Goal: Information Seeking & Learning: Learn about a topic

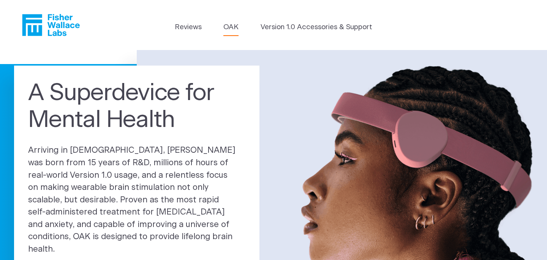
click at [233, 29] on link "OAK" at bounding box center [230, 27] width 15 height 11
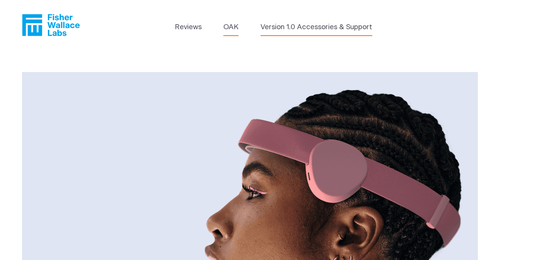
click at [334, 25] on link "Version 1.0 Accessories & Support" at bounding box center [316, 27] width 112 height 11
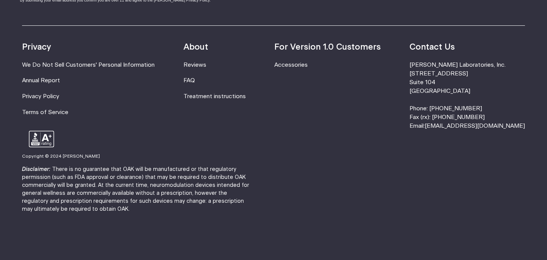
scroll to position [648, 0]
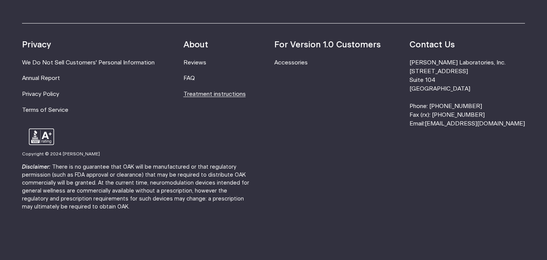
click at [246, 93] on link "Treatment instructions" at bounding box center [214, 94] width 62 height 6
click at [195, 82] on link "FAQ" at bounding box center [188, 79] width 11 height 6
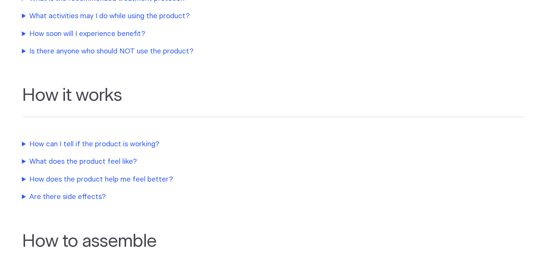
scroll to position [335, 0]
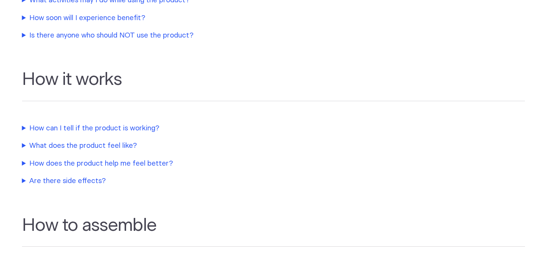
click at [75, 162] on summary "How does the product help me feel better?" at bounding box center [181, 164] width 319 height 11
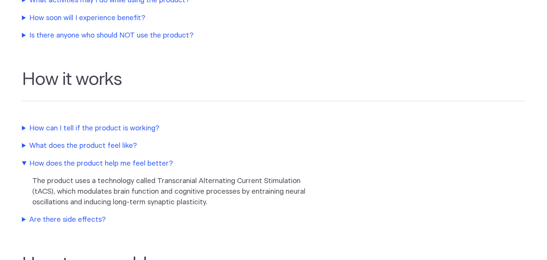
click at [75, 150] on summary "What does the product feel like?" at bounding box center [181, 146] width 319 height 11
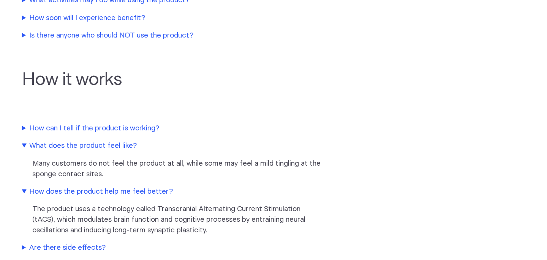
click at [75, 130] on summary "How can I tell if the product is working?" at bounding box center [181, 128] width 319 height 11
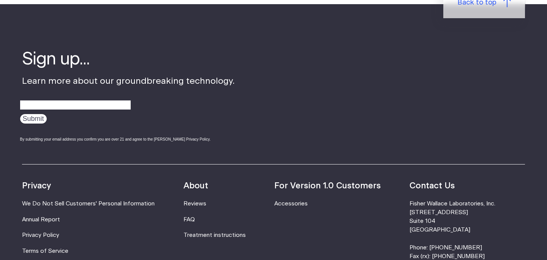
scroll to position [1110, 0]
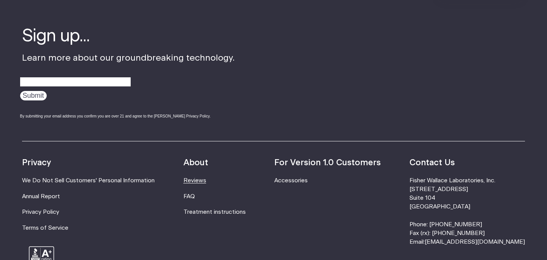
click at [206, 182] on link "Reviews" at bounding box center [194, 181] width 23 height 6
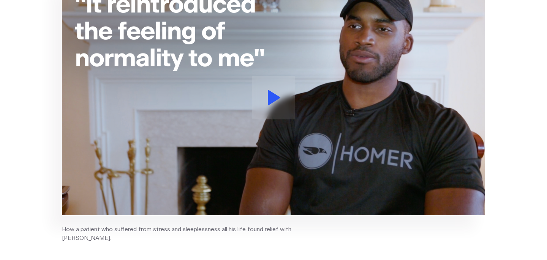
scroll to position [159, 0]
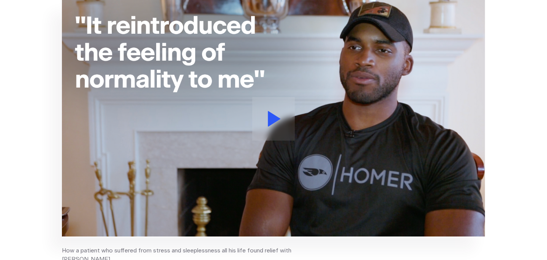
click at [271, 123] on icon at bounding box center [274, 119] width 13 height 16
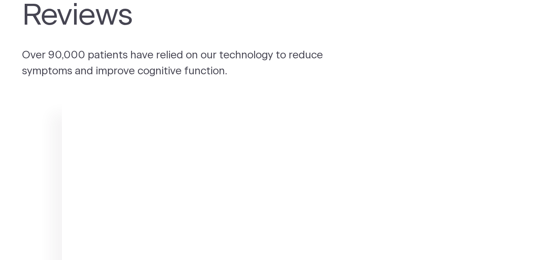
scroll to position [0, 0]
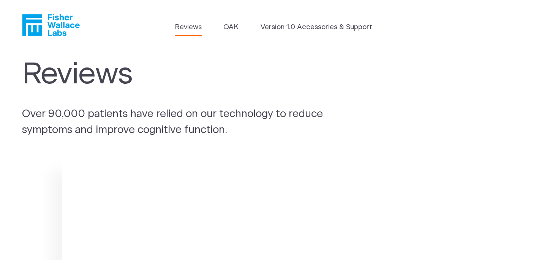
click at [60, 26] on icon "Fisher Wallace" at bounding box center [51, 25] width 58 height 22
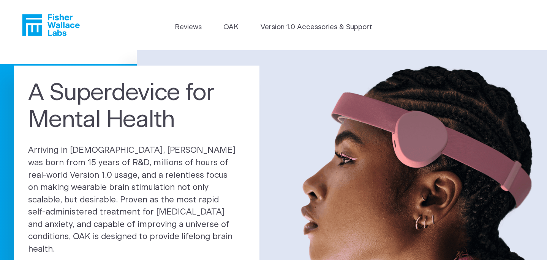
click at [70, 17] on icon "Fisher Wallace" at bounding box center [54, 25] width 52 height 22
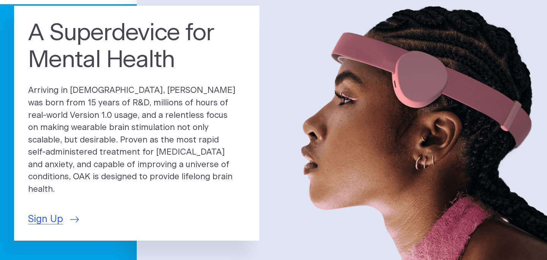
scroll to position [54, 0]
